Goal: Navigation & Orientation: Find specific page/section

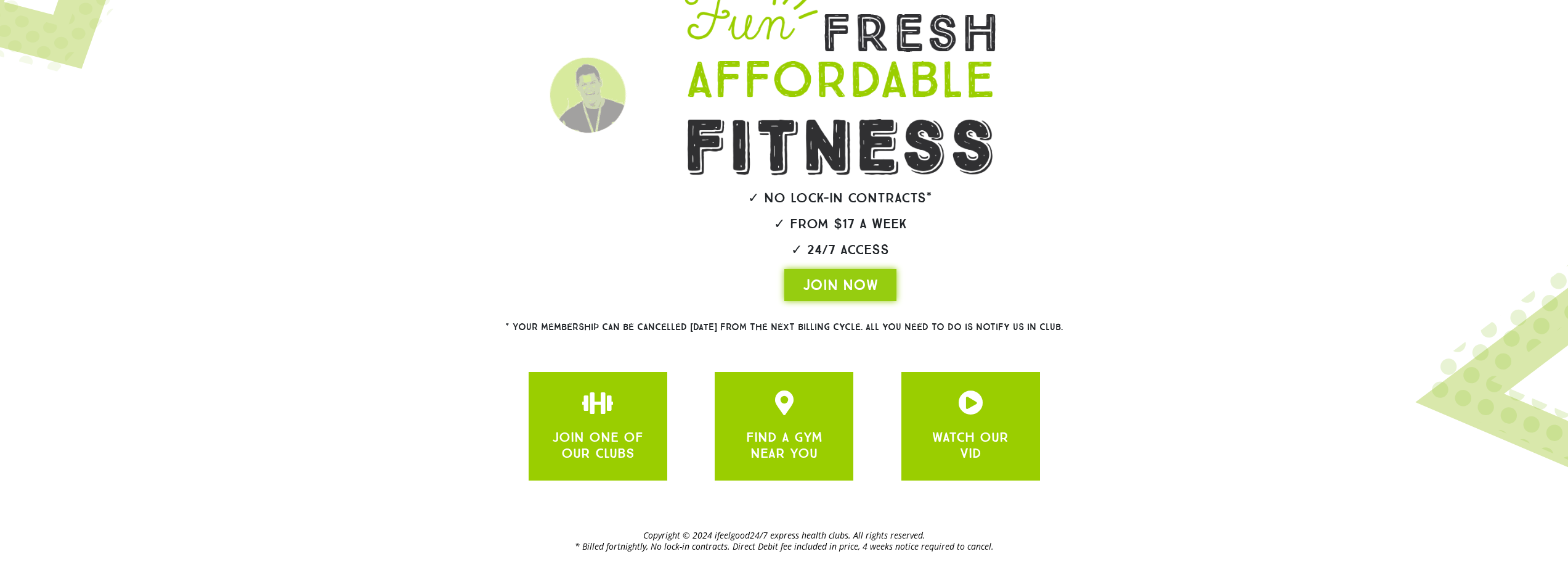
scroll to position [123, 0]
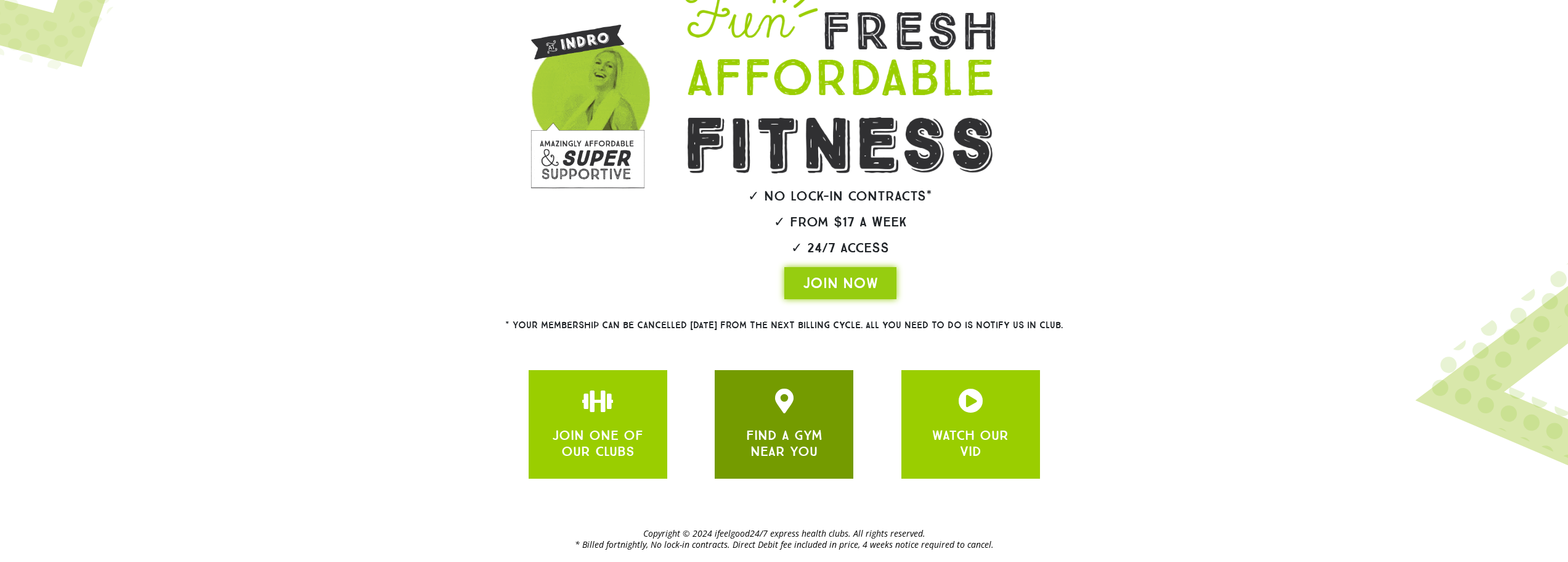
click at [779, 384] on div "FIND A GYM NEAR YOU" at bounding box center [784, 424] width 139 height 109
click at [788, 400] on icon "JOIN ONE OF OUR CLUBS" at bounding box center [784, 400] width 25 height 25
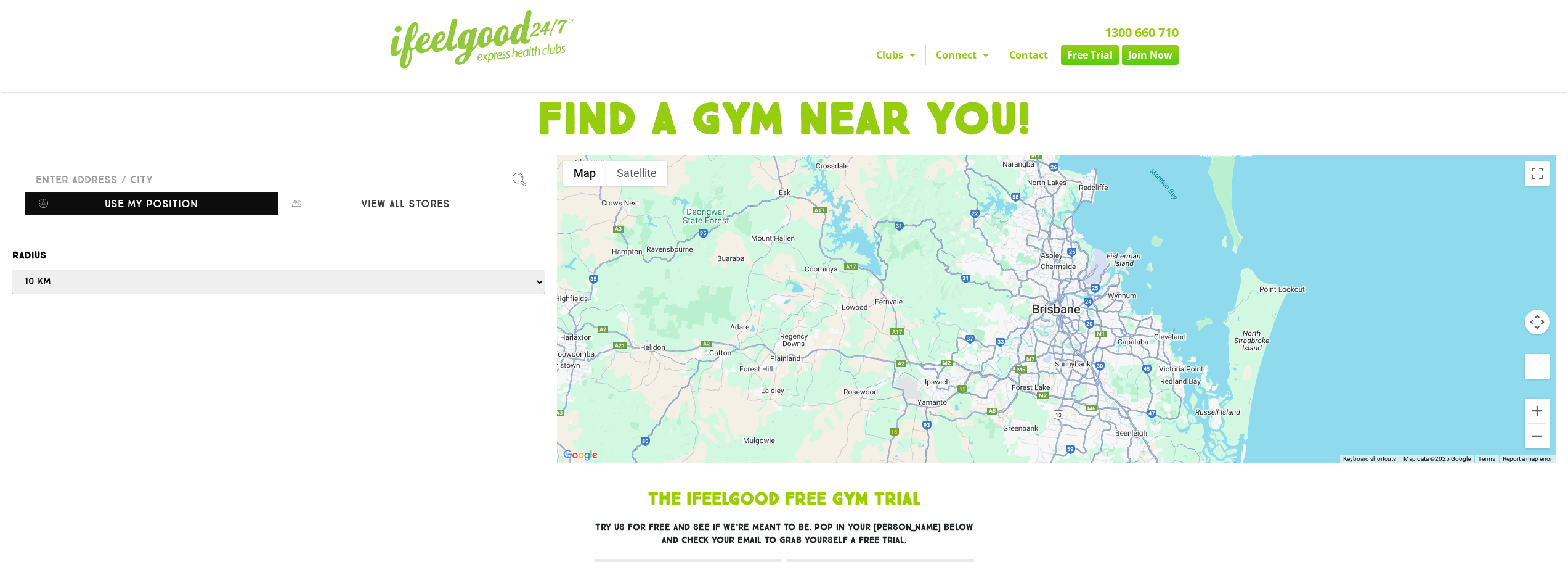
click at [178, 204] on button "Use my position" at bounding box center [152, 202] width 254 height 23
type input "[STREET_ADDRESS]"
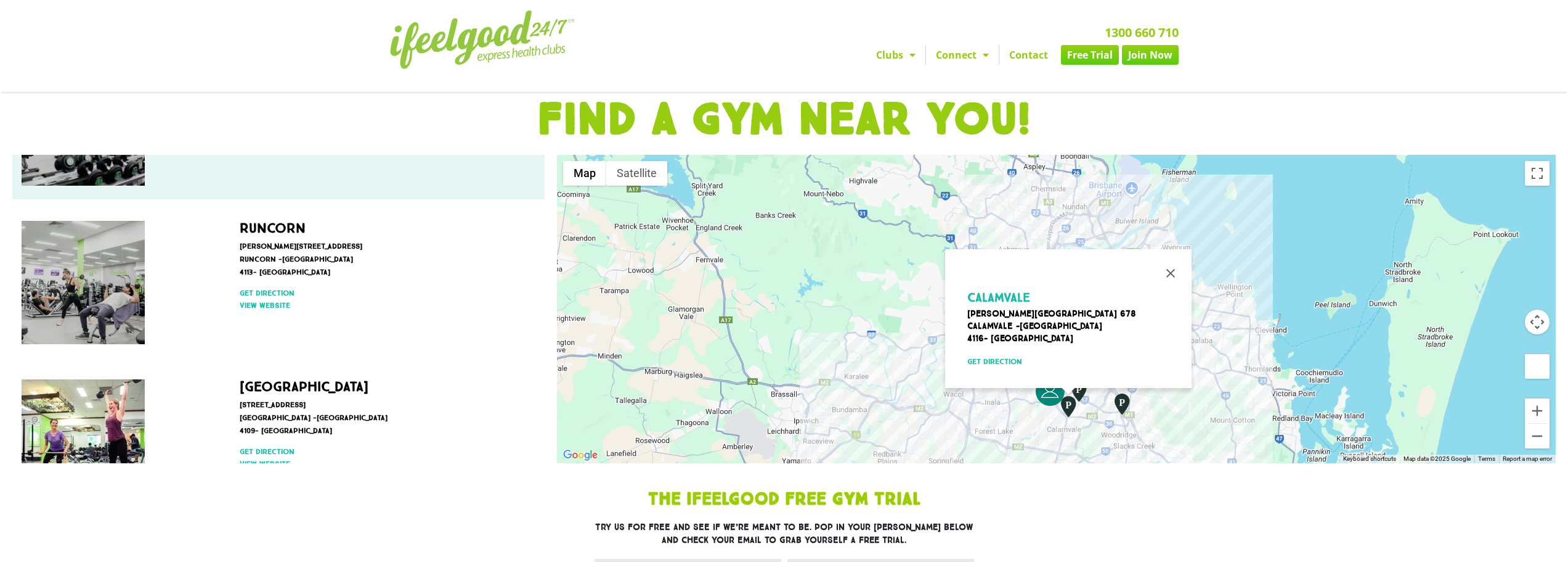
scroll to position [62, 0]
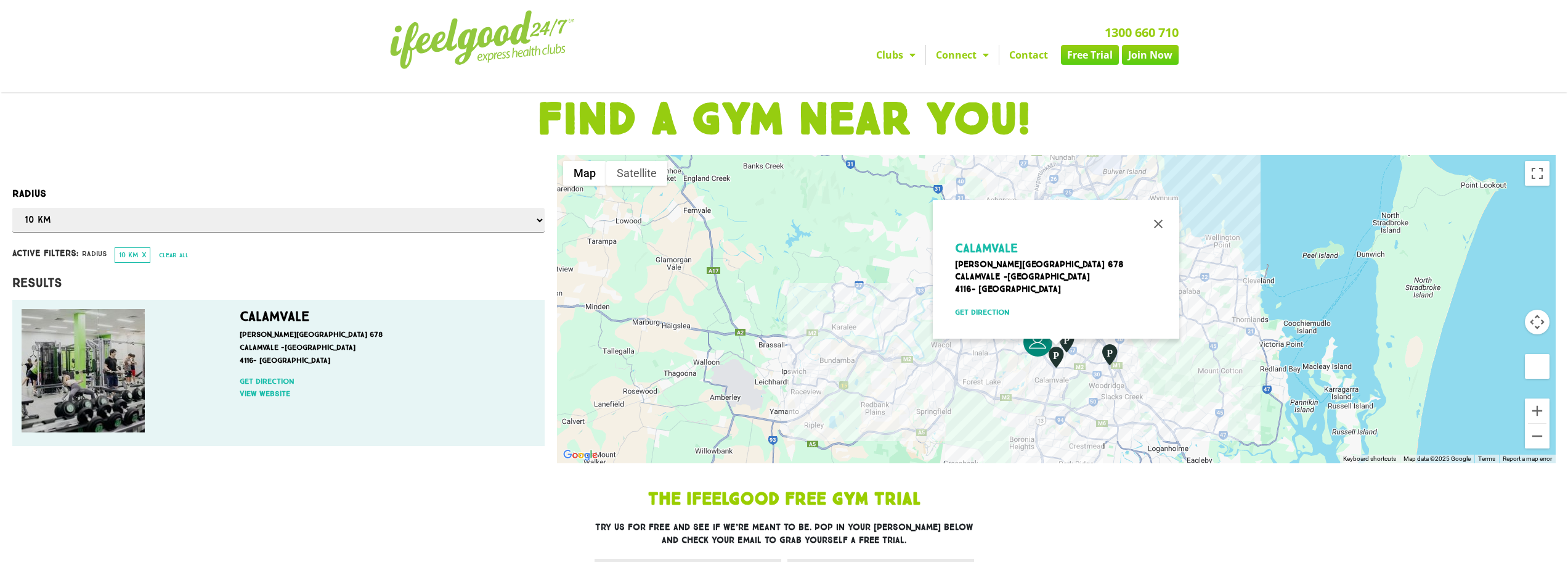
click at [81, 340] on img at bounding box center [83, 371] width 123 height 123
click at [253, 394] on link "View website" at bounding box center [384, 394] width 290 height 11
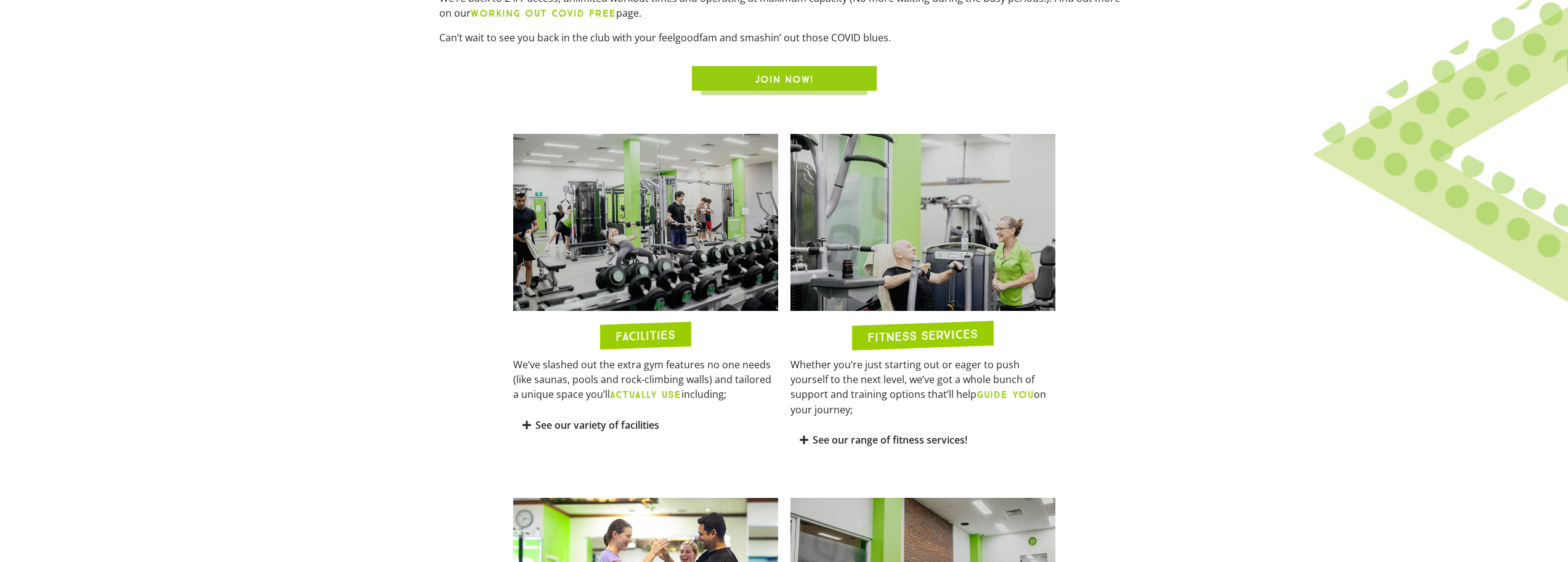
scroll to position [555, 0]
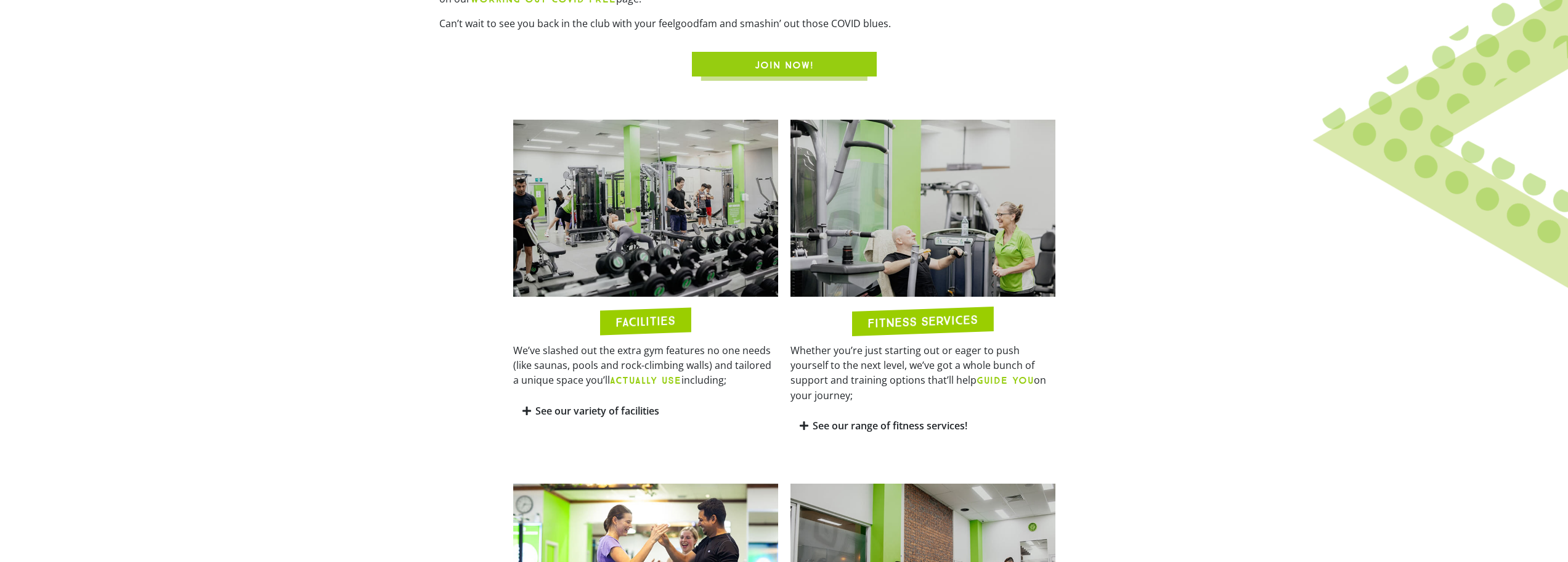
click at [631, 315] on h2 "FACILITIES" at bounding box center [645, 320] width 60 height 14
click at [629, 320] on h2 "FACILITIES" at bounding box center [645, 320] width 60 height 14
click at [573, 419] on div "See our variety of facilities" at bounding box center [645, 411] width 265 height 29
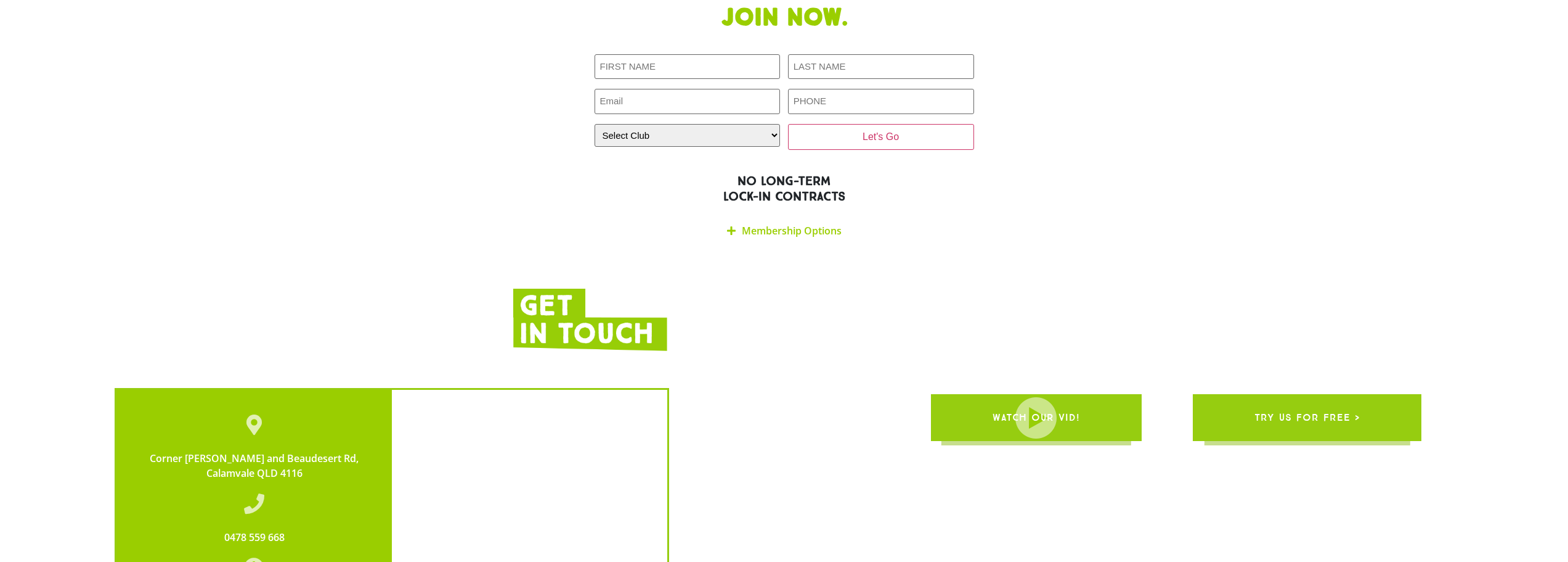
scroll to position [3022, 0]
